Goal: Transaction & Acquisition: Purchase product/service

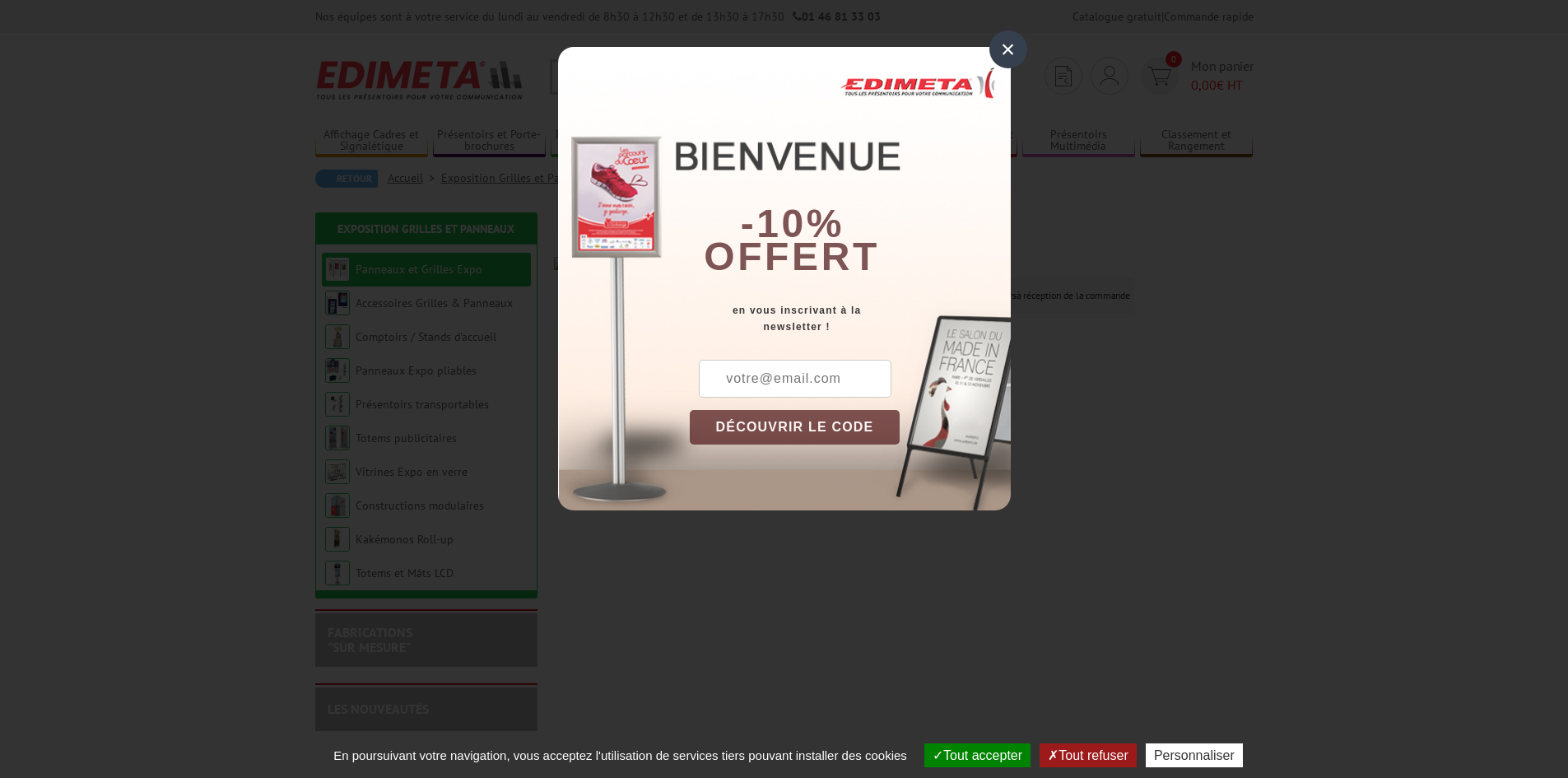
click at [1011, 58] on div "×" at bounding box center [1008, 49] width 37 height 37
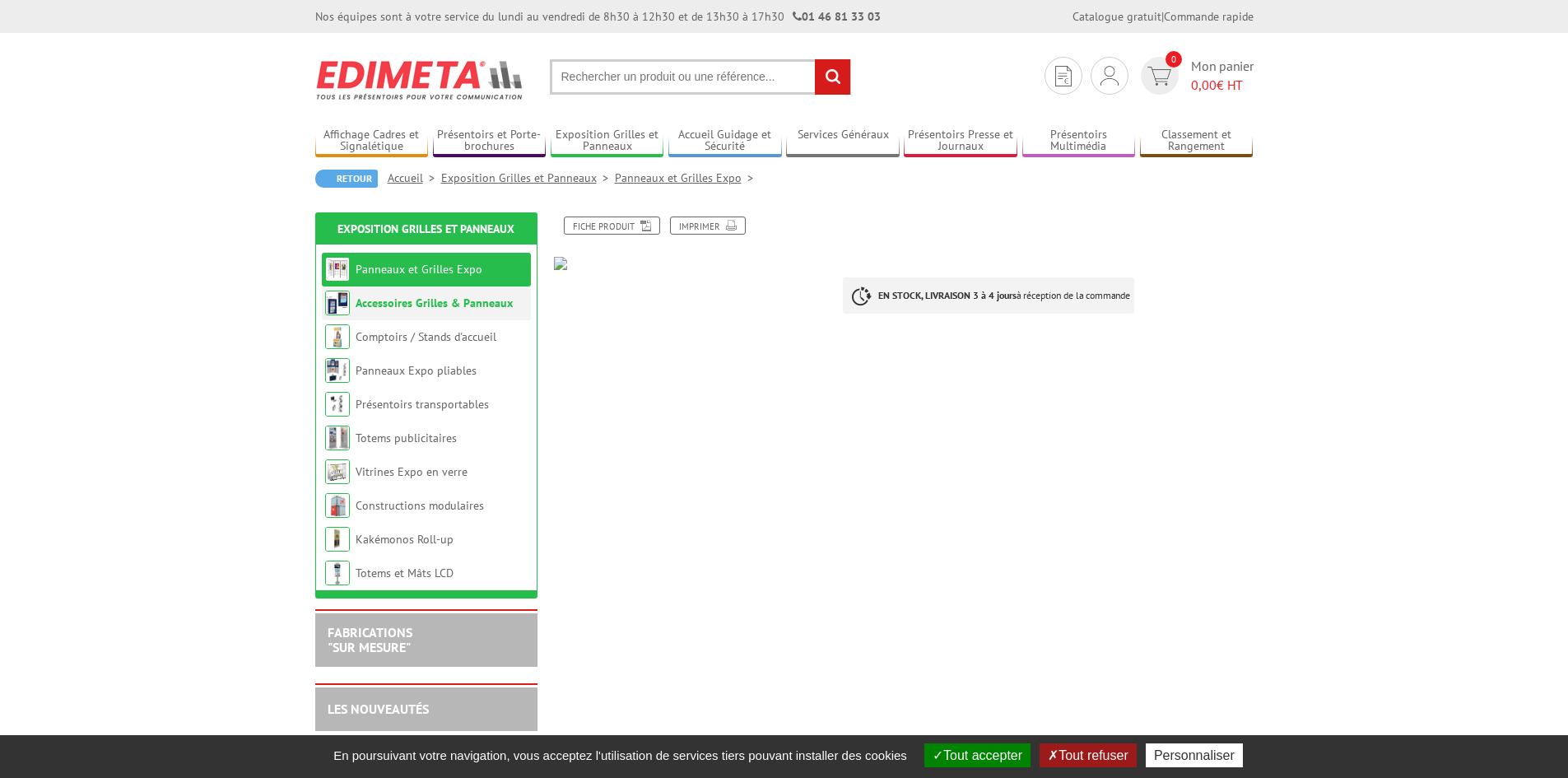
click at [459, 297] on link "Accessoires Grilles & Panneaux" at bounding box center [434, 303] width 157 height 14
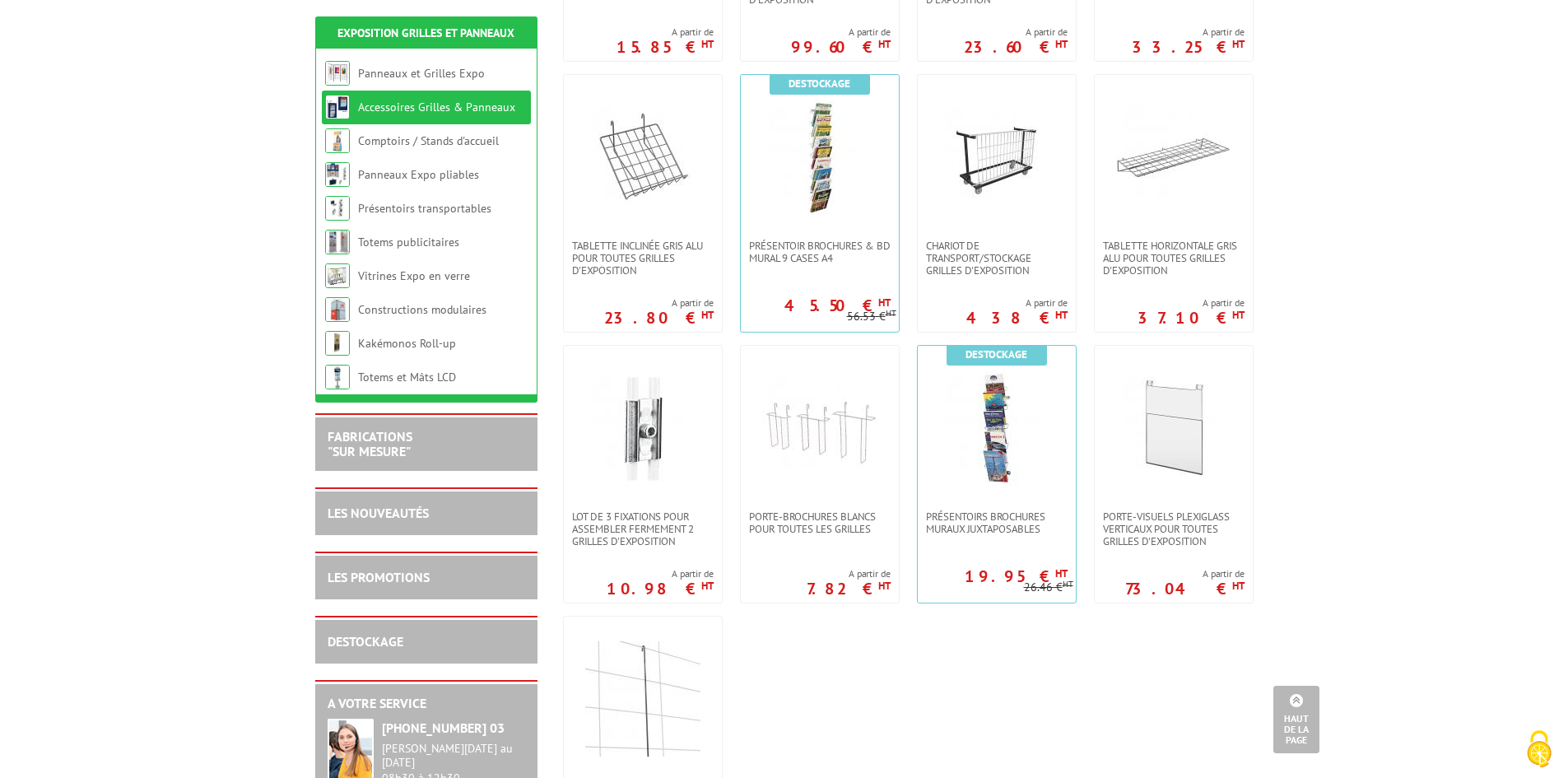
scroll to position [823, 0]
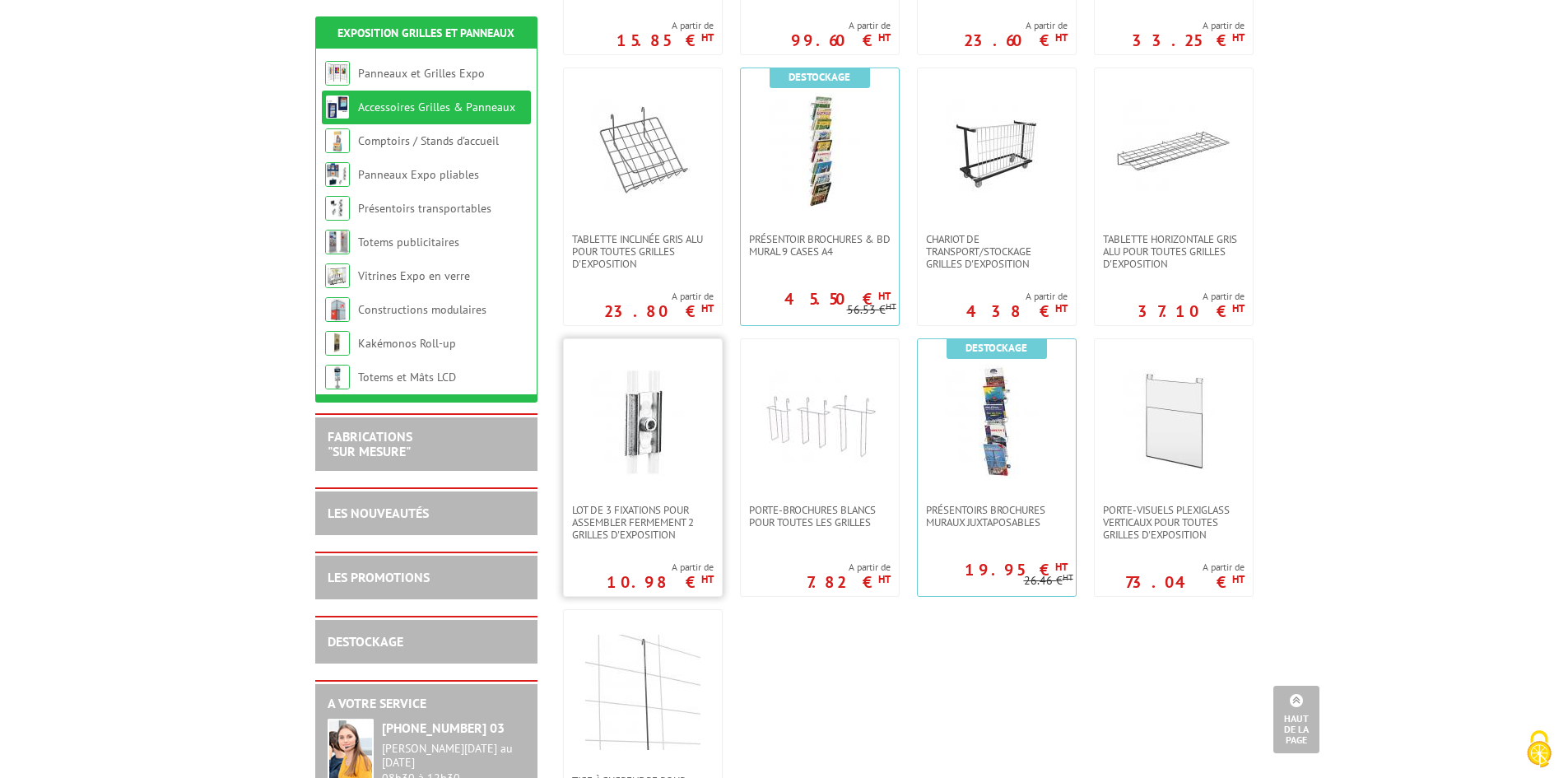
click at [649, 433] on img at bounding box center [643, 422] width 115 height 115
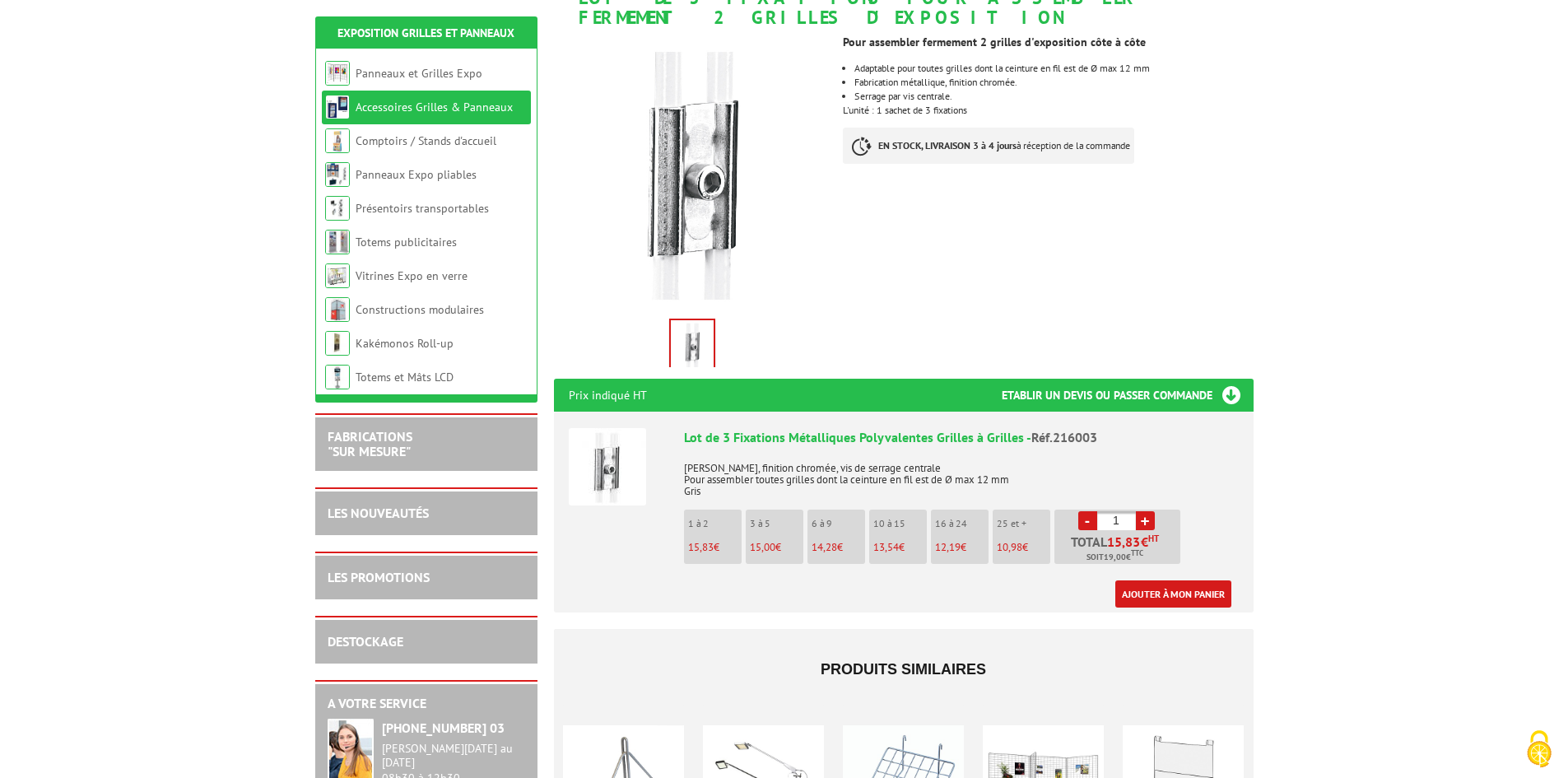
scroll to position [329, 0]
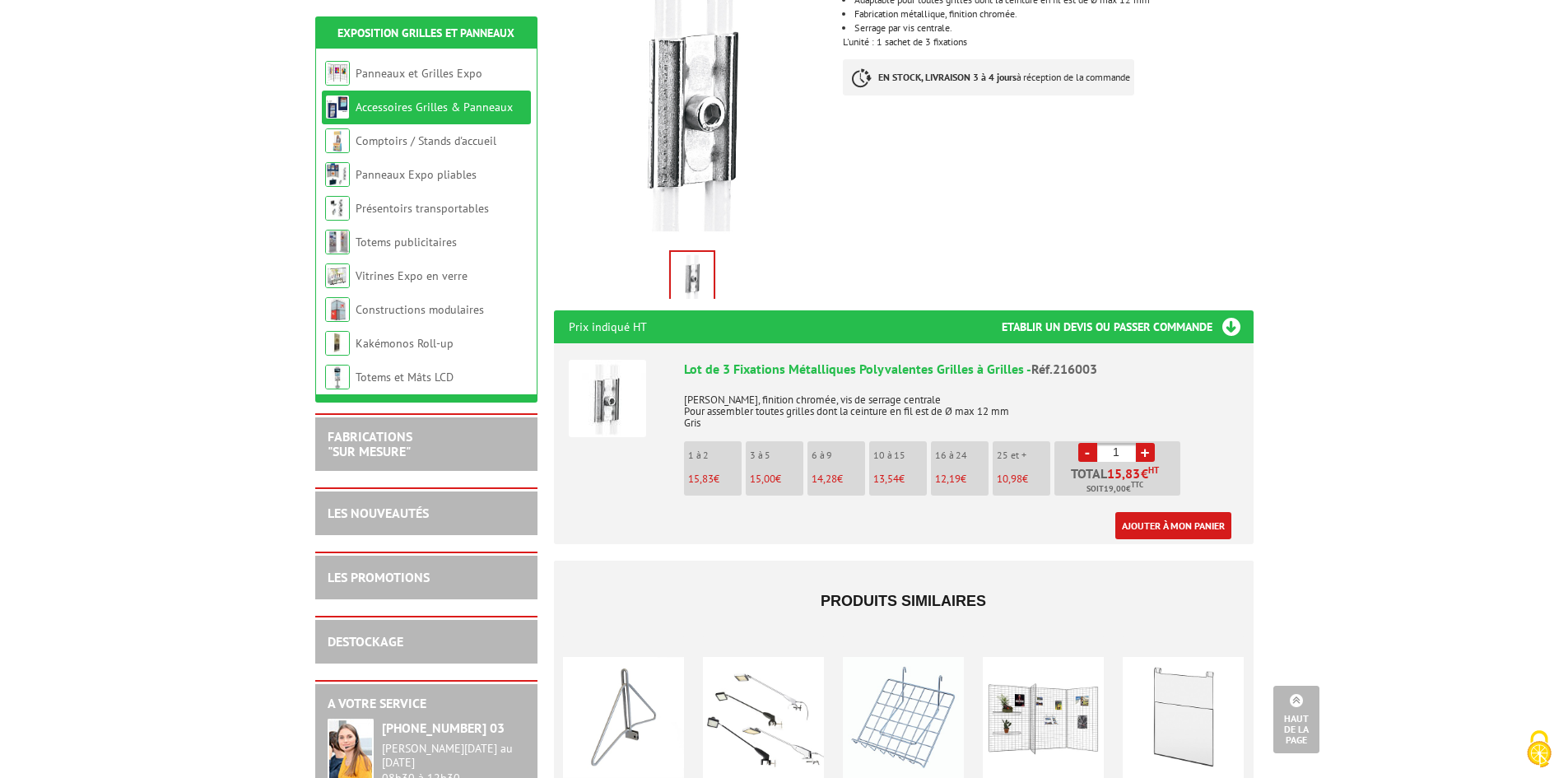
click at [1149, 443] on link "+" at bounding box center [1146, 452] width 19 height 19
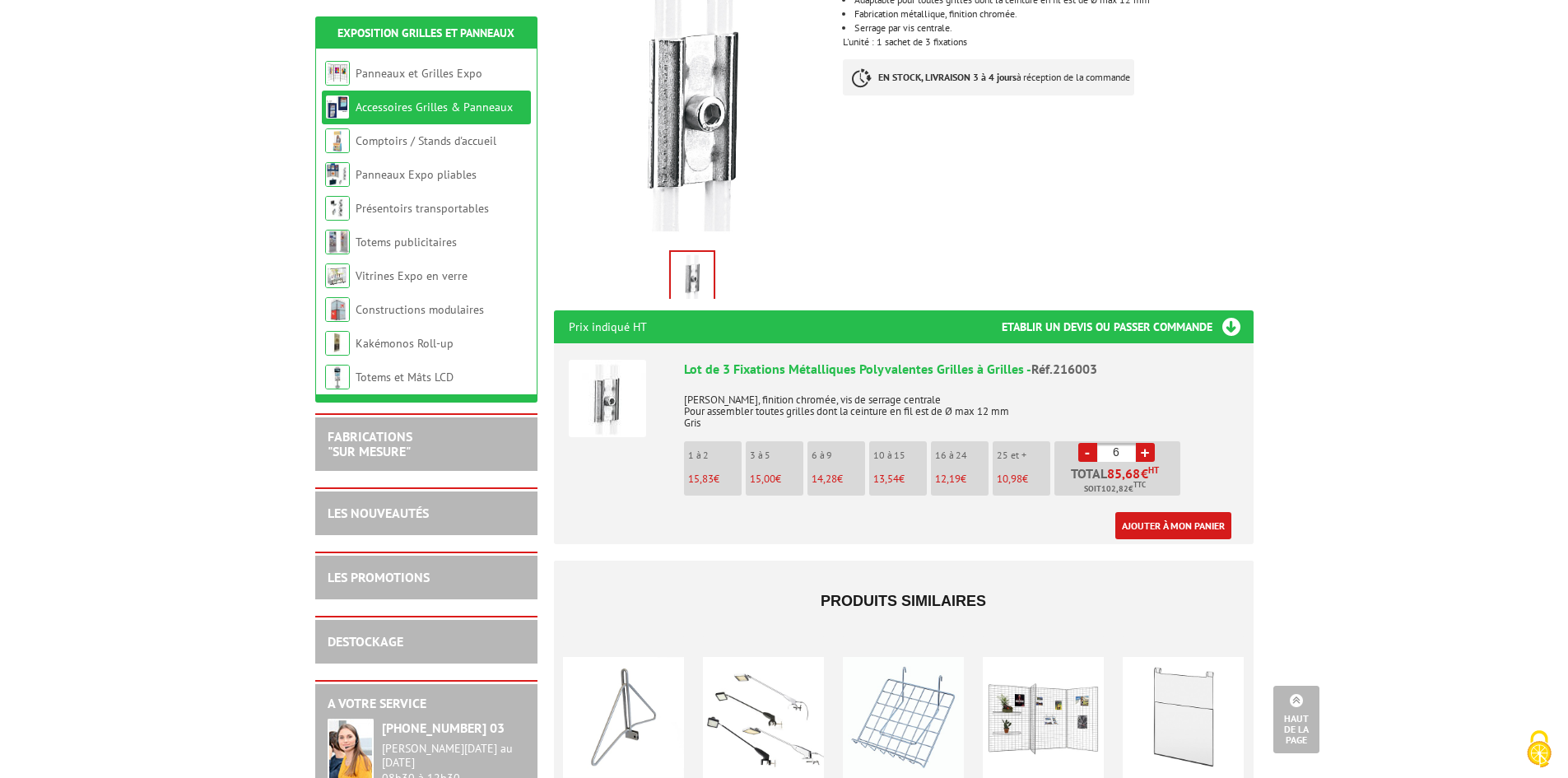
click at [1149, 443] on link "+" at bounding box center [1146, 452] width 19 height 19
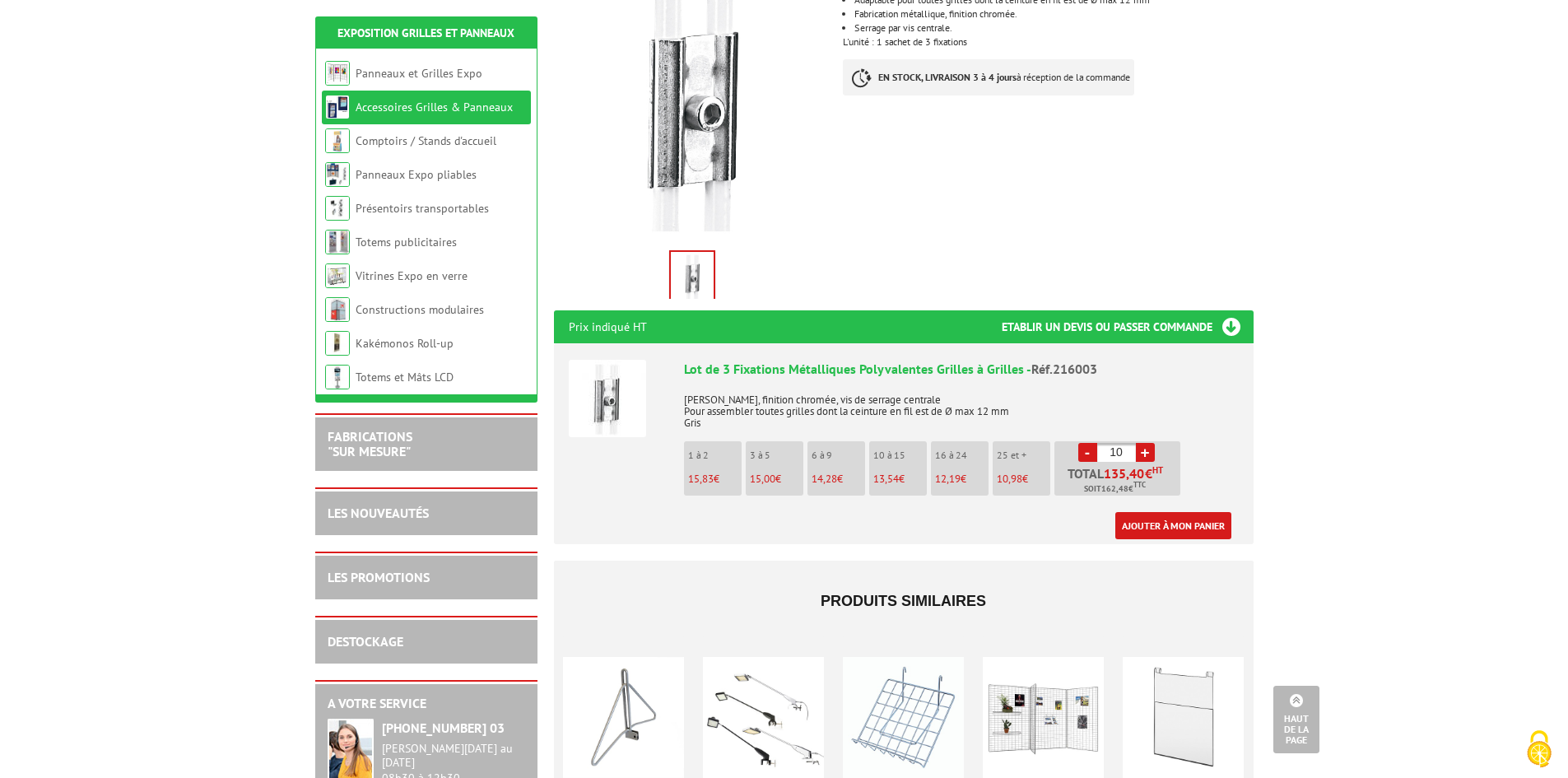
type input "11"
